Goal: Information Seeking & Learning: Check status

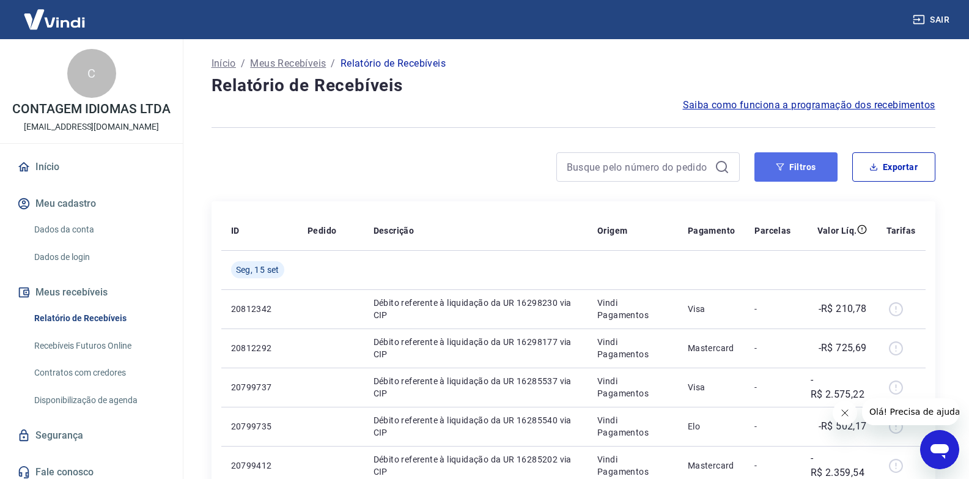
click at [785, 153] on button "Filtros" at bounding box center [796, 166] width 83 height 29
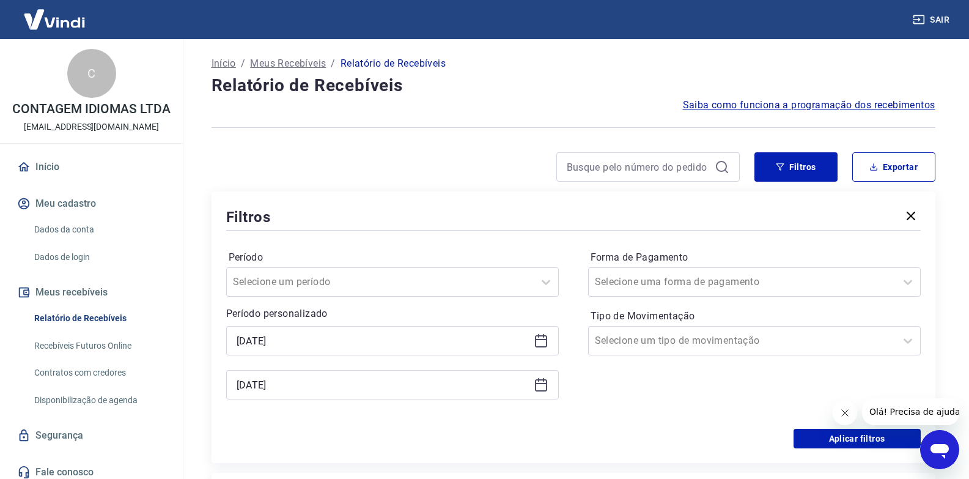
click at [535, 344] on icon at bounding box center [541, 341] width 12 height 12
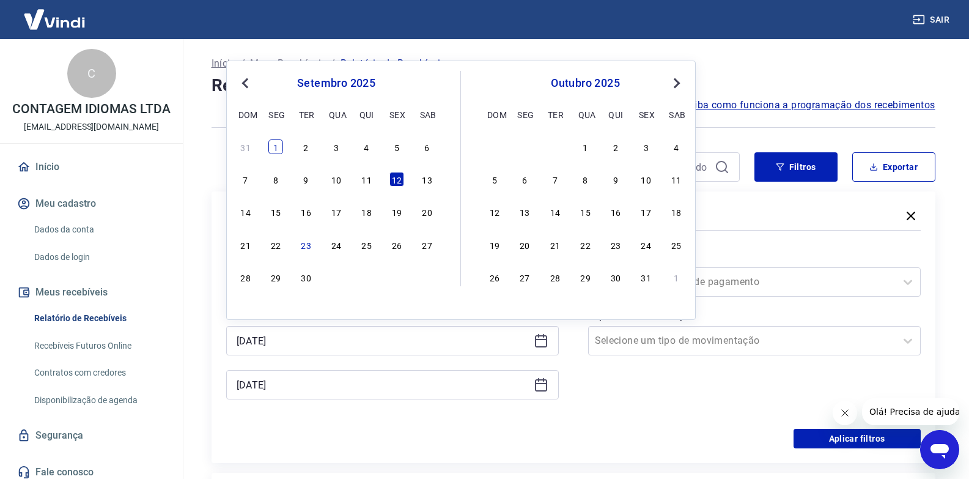
click at [278, 141] on div "1" at bounding box center [275, 146] width 15 height 15
type input "[DATE]"
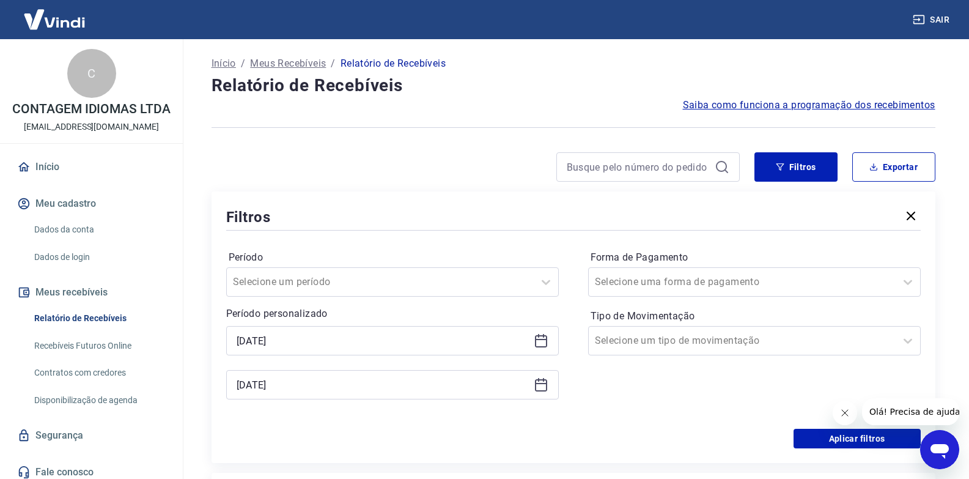
click at [540, 388] on icon at bounding box center [541, 384] width 15 height 15
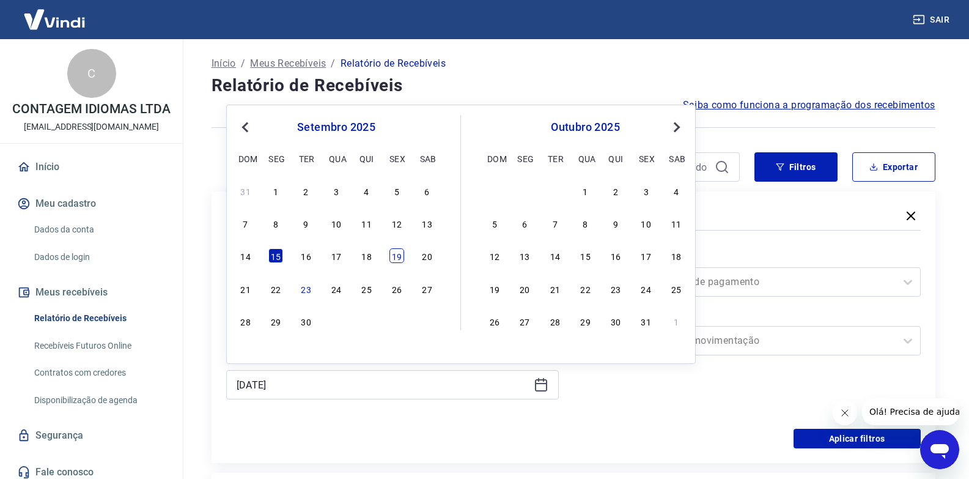
click at [393, 261] on div "19" at bounding box center [397, 255] width 15 height 15
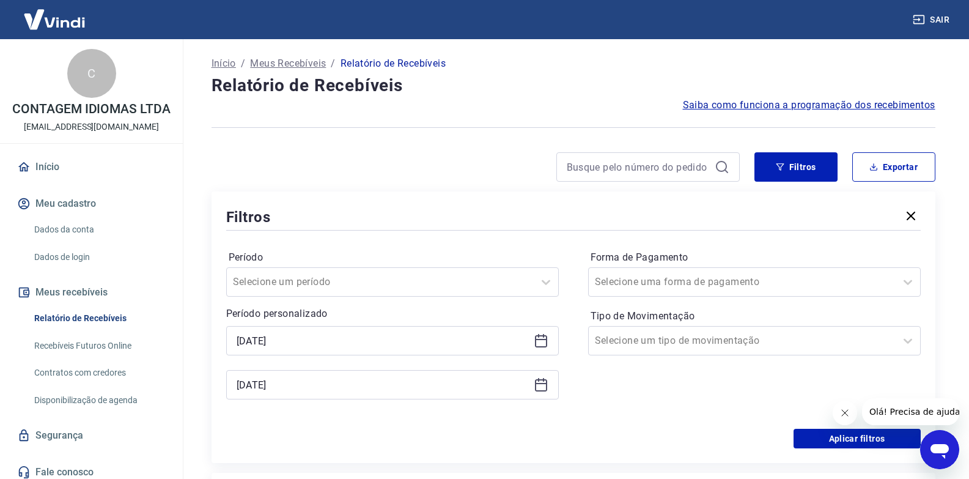
type input "[DATE]"
click at [838, 436] on button "Aplicar filtros" at bounding box center [857, 439] width 127 height 20
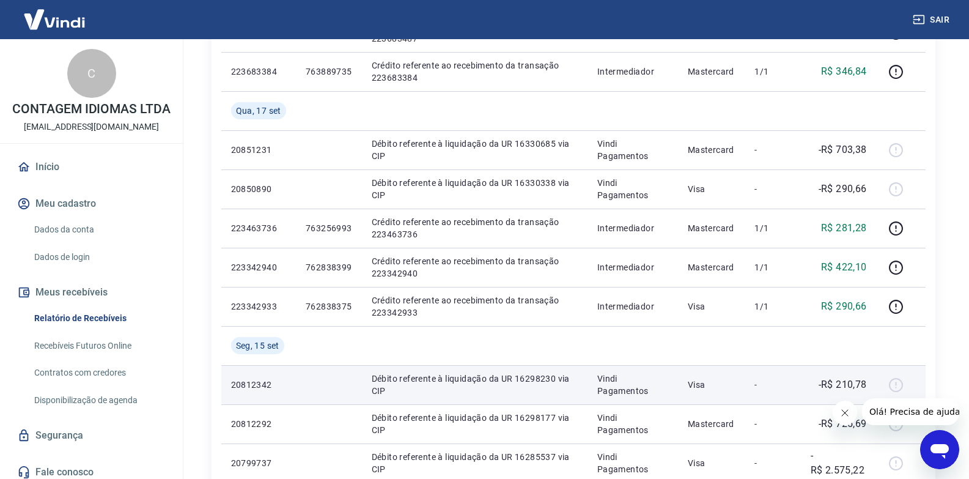
scroll to position [795, 0]
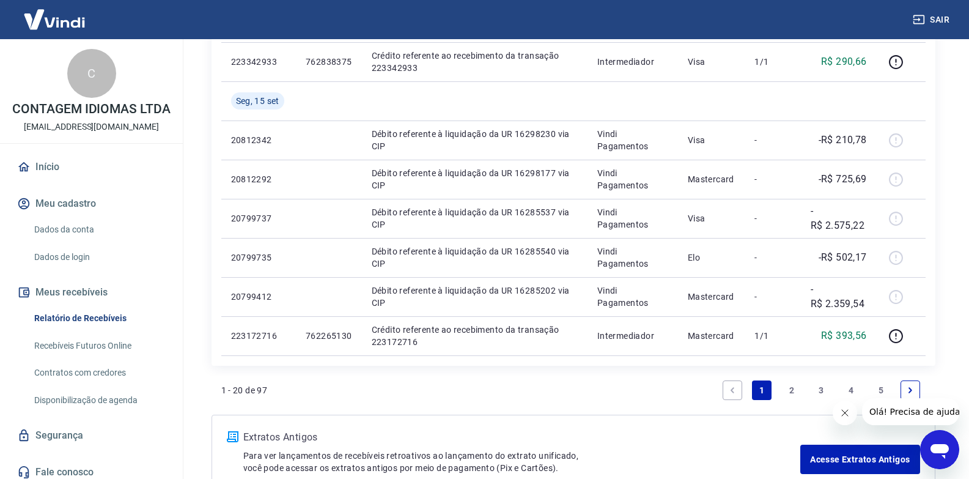
click at [909, 391] on icon "Next page" at bounding box center [910, 390] width 9 height 9
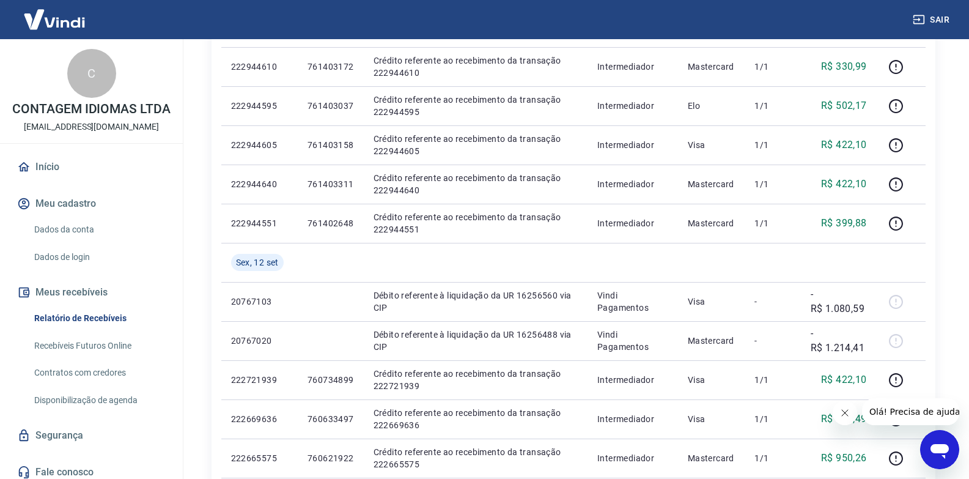
scroll to position [873, 0]
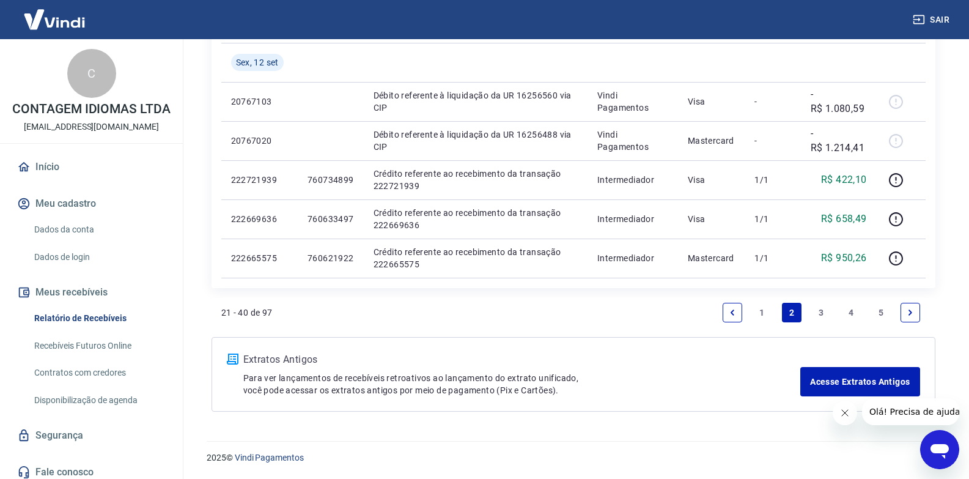
click at [904, 311] on link "Next page" at bounding box center [911, 313] width 20 height 20
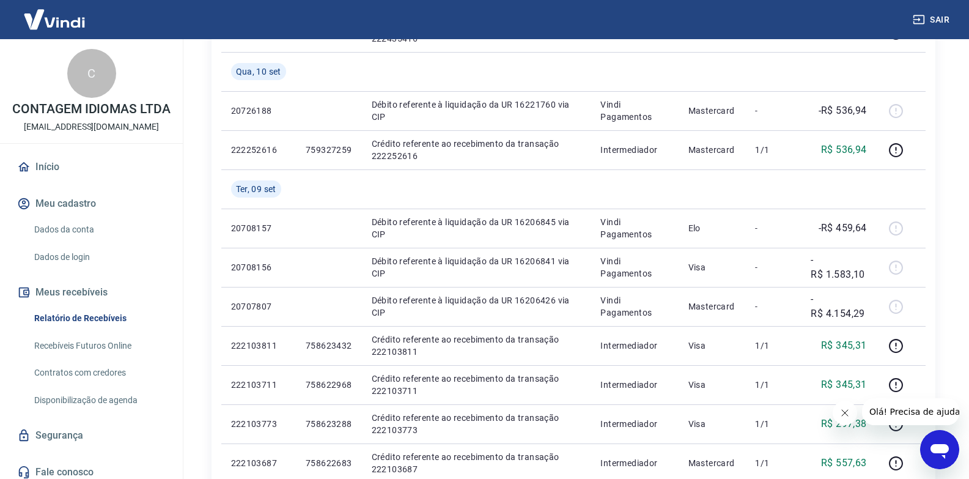
scroll to position [795, 0]
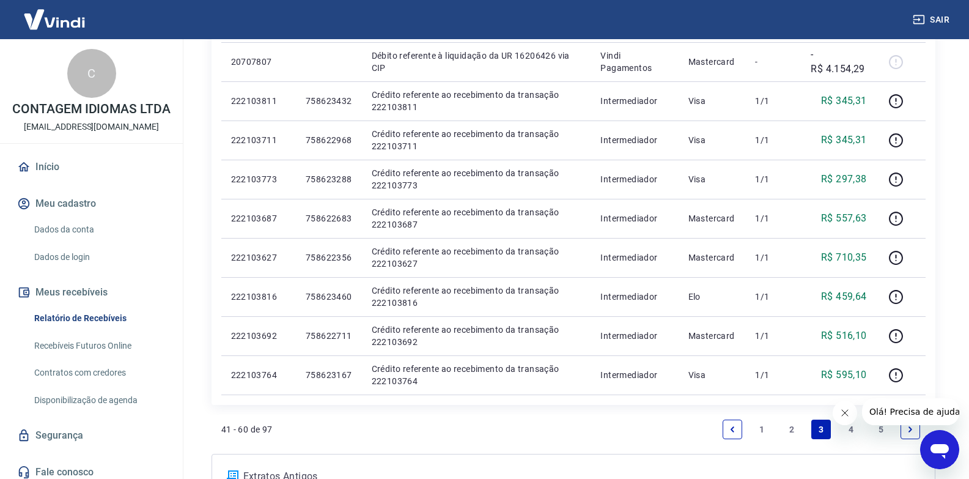
click at [731, 434] on link "Previous page" at bounding box center [733, 429] width 20 height 20
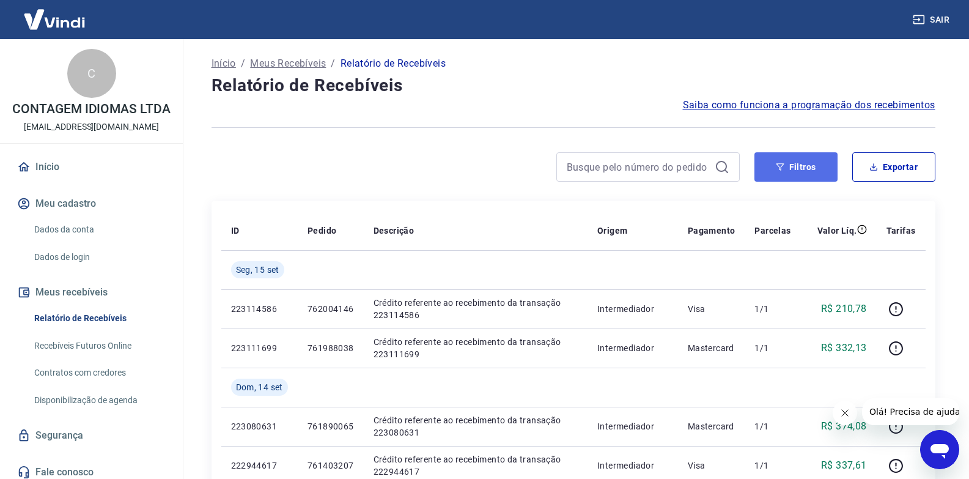
click at [821, 169] on button "Filtros" at bounding box center [796, 166] width 83 height 29
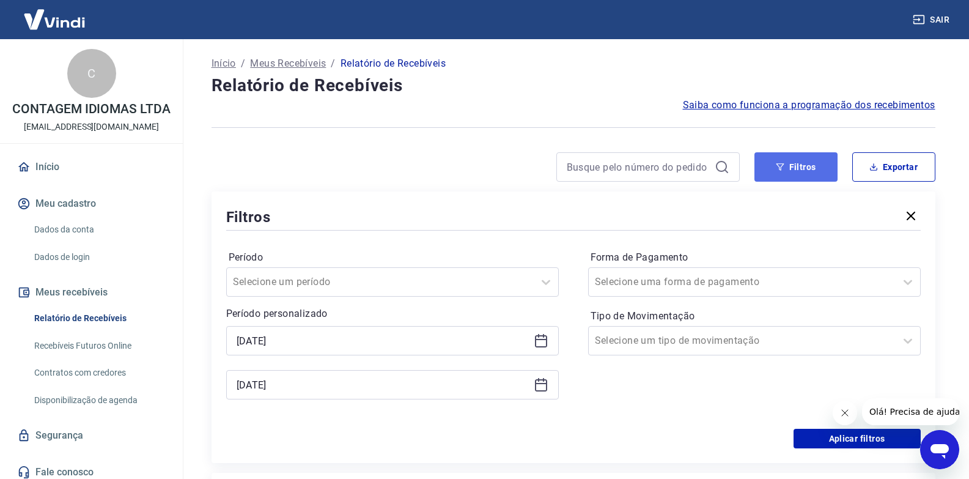
click at [821, 169] on button "Filtros" at bounding box center [796, 166] width 83 height 29
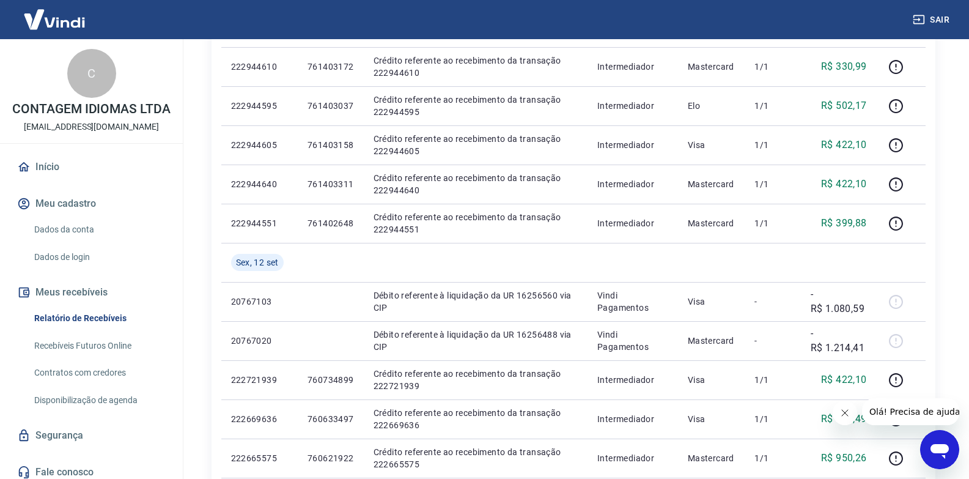
scroll to position [873, 0]
